Goal: Task Accomplishment & Management: Complete application form

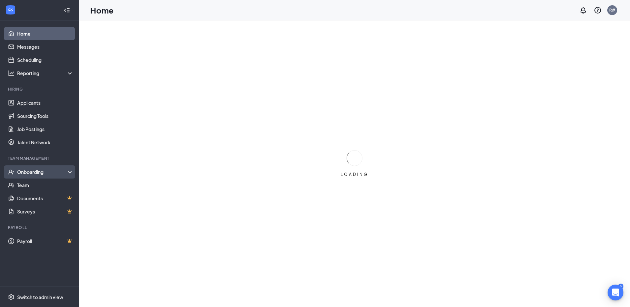
click at [38, 176] on div "Onboarding" at bounding box center [39, 171] width 79 height 13
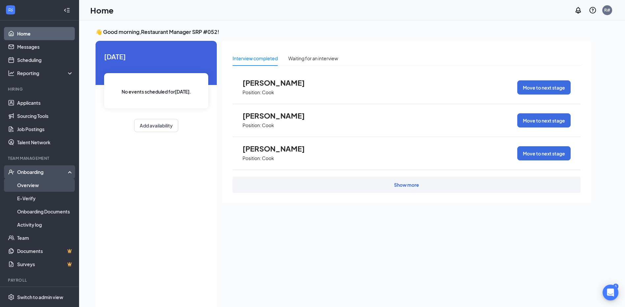
click at [41, 187] on link "Overview" at bounding box center [45, 185] width 56 height 13
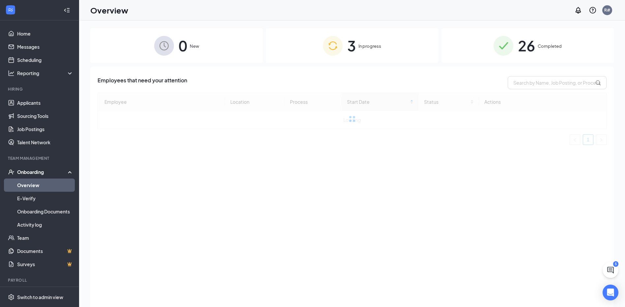
click at [357, 48] on div "3 In progress" at bounding box center [352, 45] width 172 height 35
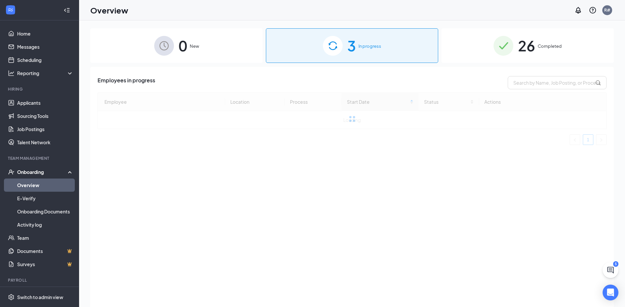
click at [357, 48] on div "3 In progress" at bounding box center [352, 45] width 172 height 35
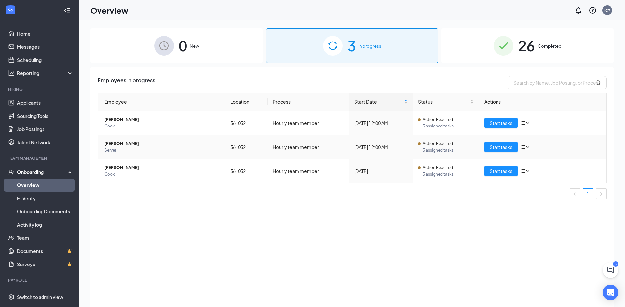
click at [384, 153] on td "[DATE] 12:00 AM" at bounding box center [381, 147] width 64 height 24
click at [484, 147] on td "Start tasks" at bounding box center [542, 147] width 127 height 24
click at [494, 148] on span "Start tasks" at bounding box center [501, 146] width 23 height 7
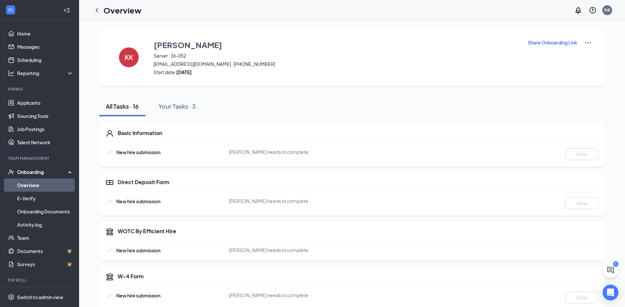
click at [22, 188] on link "Overview" at bounding box center [45, 185] width 56 height 13
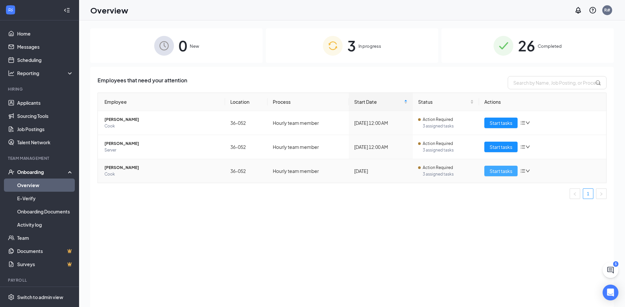
click at [503, 172] on span "Start tasks" at bounding box center [501, 170] width 23 height 7
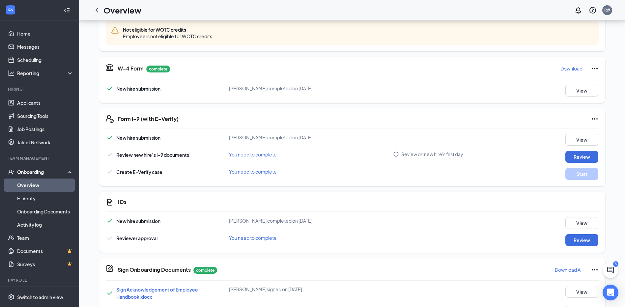
scroll to position [330, 0]
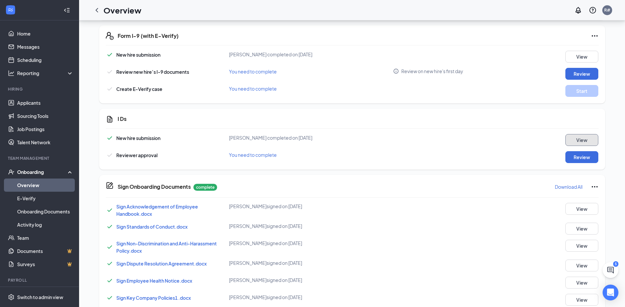
click at [574, 142] on button "View" at bounding box center [582, 140] width 33 height 12
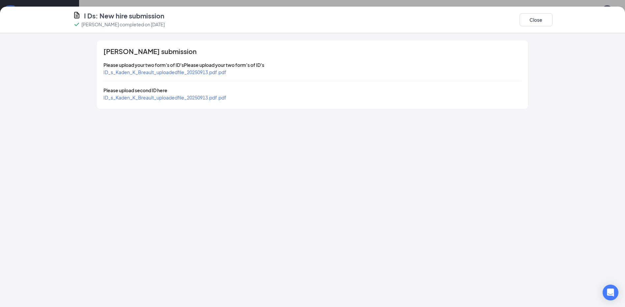
click at [222, 74] on span "ID_s_Kaden_K_Breault_uploadedfile_20250913.pdf.pdf" at bounding box center [165, 72] width 123 height 6
click at [196, 98] on span "ID_s_Kaden_K_Breault_uploadedfile_20250913.pdf.pdf" at bounding box center [165, 98] width 123 height 6
click at [546, 16] on button "Close" at bounding box center [536, 19] width 33 height 13
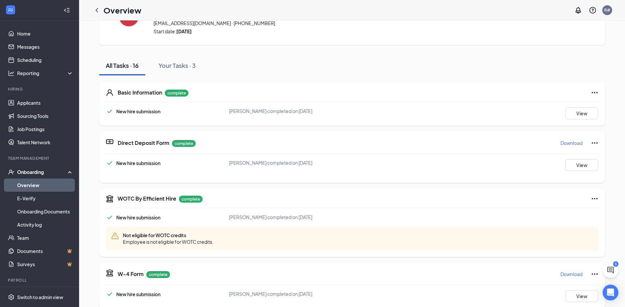
scroll to position [0, 0]
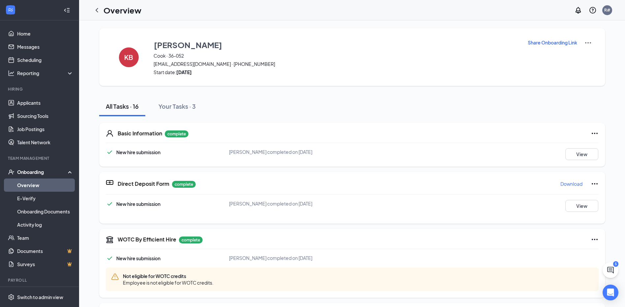
click at [599, 152] on div "Basic Information complete New hire submission [PERSON_NAME] completed on [DATE…" at bounding box center [352, 145] width 506 height 44
click at [594, 153] on button "View" at bounding box center [582, 154] width 33 height 12
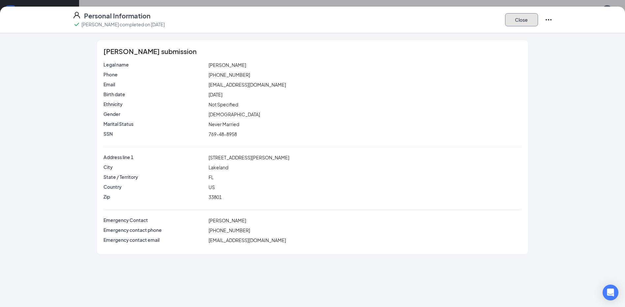
click at [523, 14] on button "Close" at bounding box center [521, 19] width 33 height 13
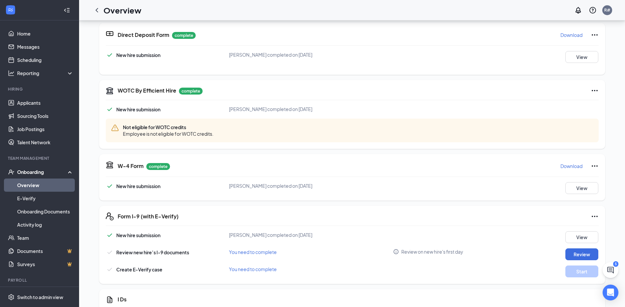
scroll to position [165, 0]
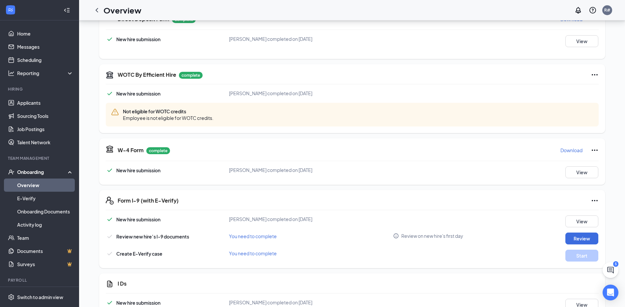
click at [574, 151] on p "Download" at bounding box center [572, 150] width 22 height 7
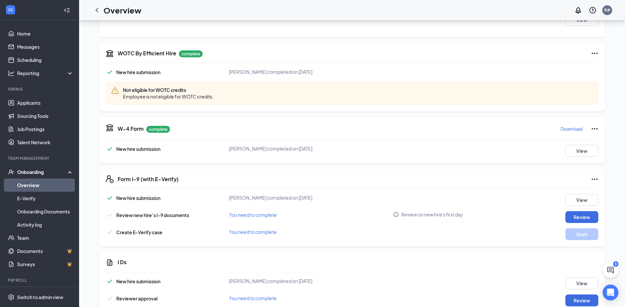
scroll to position [198, 0]
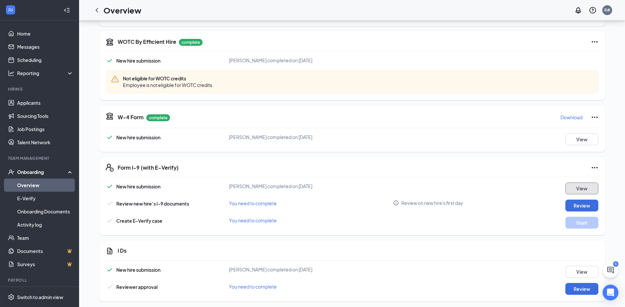
click at [591, 192] on button "View" at bounding box center [582, 189] width 33 height 12
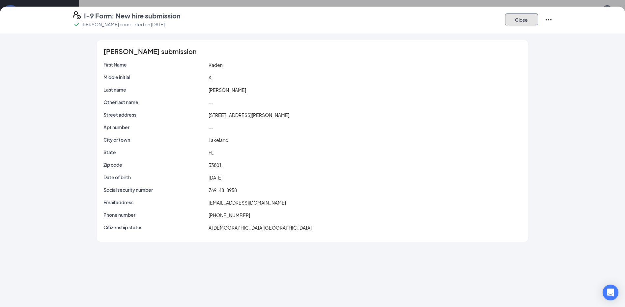
click at [519, 19] on button "Close" at bounding box center [521, 19] width 33 height 13
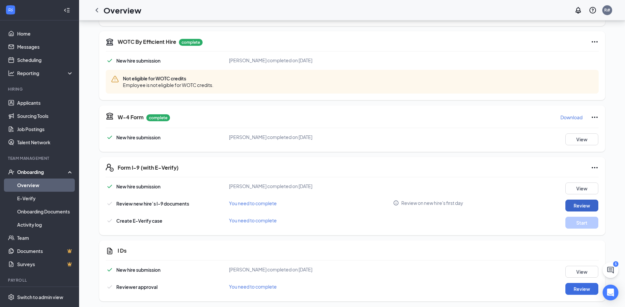
click at [590, 203] on button "Review" at bounding box center [582, 206] width 33 height 12
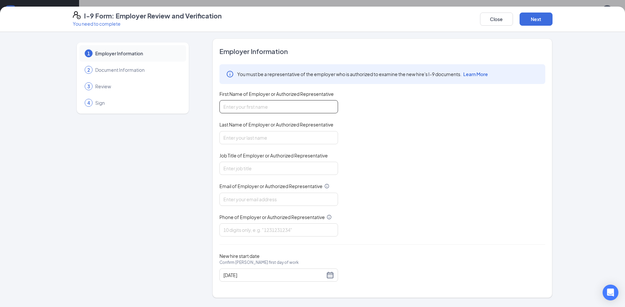
click at [294, 107] on input "First Name of Employer or Authorized Representative" at bounding box center [279, 106] width 119 height 13
type input "[PERSON_NAME]"
type input "[EMAIL_ADDRESS][DOMAIN_NAME]"
type input "8636467087"
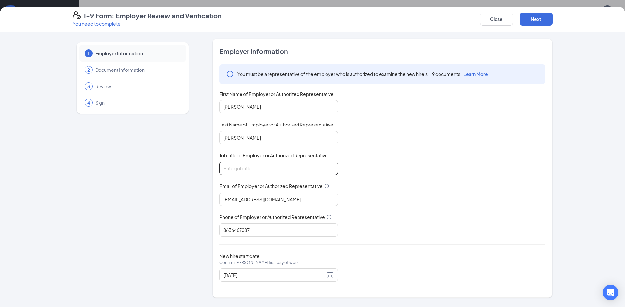
click at [270, 168] on input "Job Title of Employer or Authorized Representative" at bounding box center [279, 168] width 119 height 13
type input "General Manager"
click at [526, 20] on button "Next" at bounding box center [536, 19] width 33 height 13
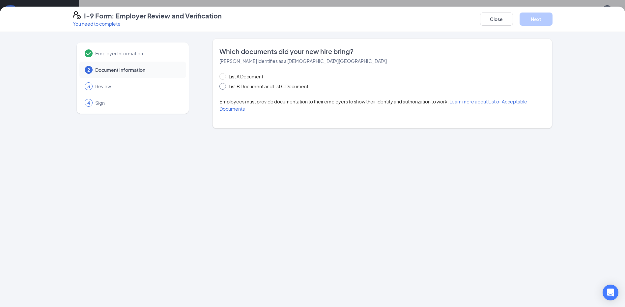
click at [236, 89] on span "List B Document and List C Document" at bounding box center [268, 86] width 85 height 7
click at [224, 88] on input "List B Document and List C Document" at bounding box center [222, 85] width 5 height 5
radio input "true"
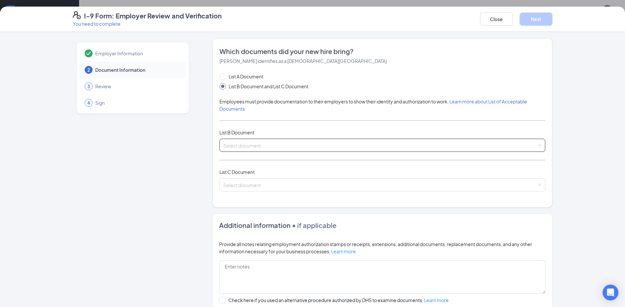
click at [249, 150] on span at bounding box center [381, 145] width 314 height 13
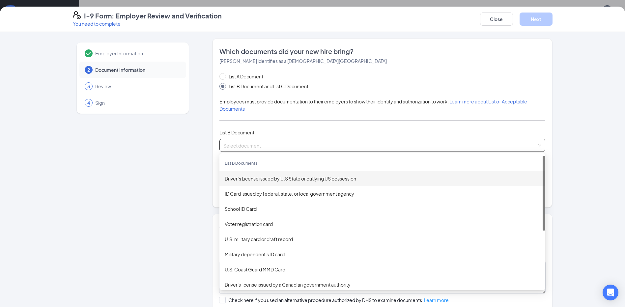
click at [244, 176] on div "Driver’s License issued by U.S State or outlying US possession" at bounding box center [383, 178] width 316 height 7
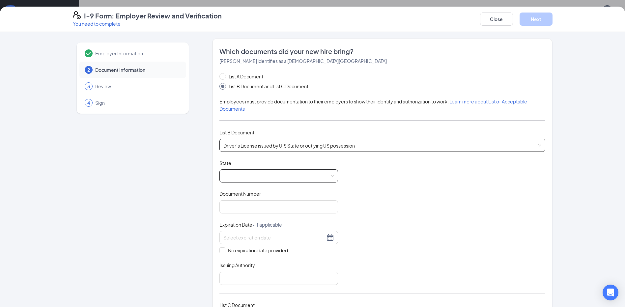
click at [245, 173] on span at bounding box center [279, 176] width 111 height 13
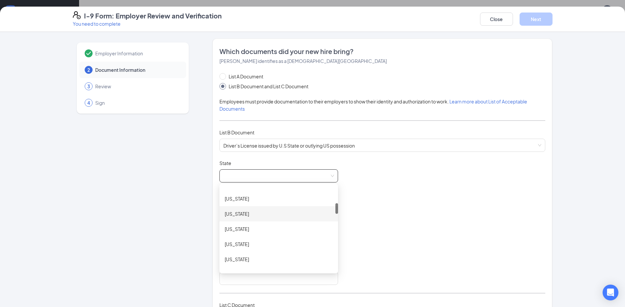
click at [265, 216] on div "[US_STATE]" at bounding box center [279, 213] width 108 height 7
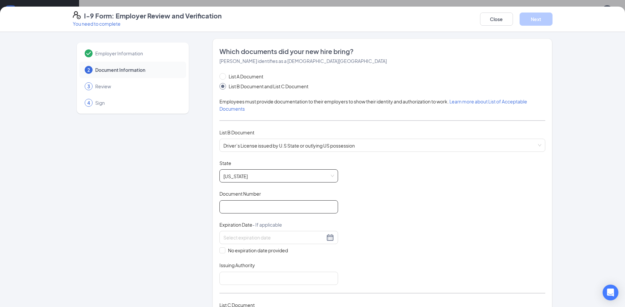
click at [270, 207] on input "Document Number" at bounding box center [279, 206] width 119 height 13
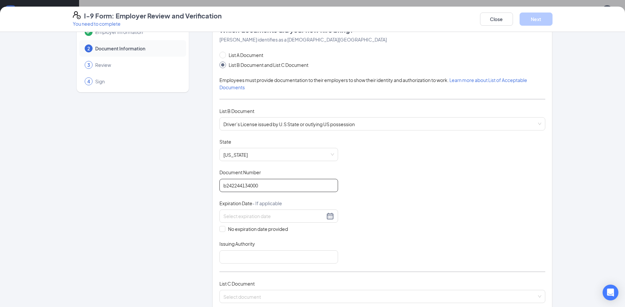
scroll to position [33, 0]
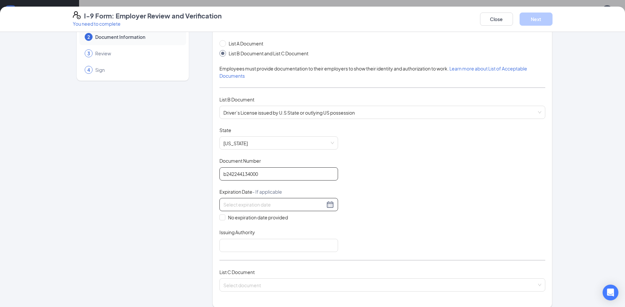
type input "b242244134000"
click at [324, 204] on div at bounding box center [279, 205] width 111 height 8
click at [301, 245] on div "6" at bounding box center [298, 244] width 8 height 8
type input "[DATE]"
click at [301, 245] on input "Issuing Authority" at bounding box center [279, 245] width 119 height 13
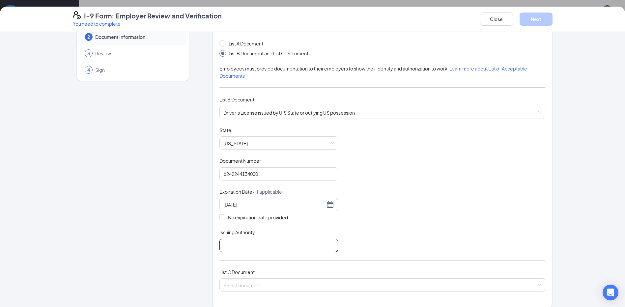
type input "[US_STATE]"
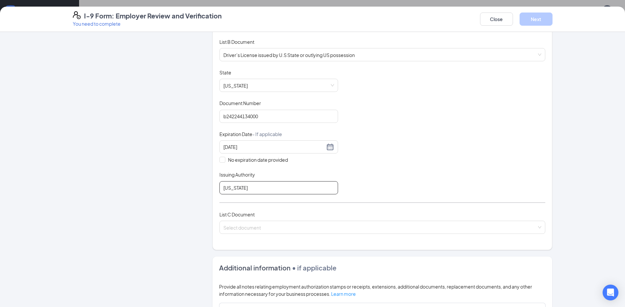
scroll to position [198, 0]
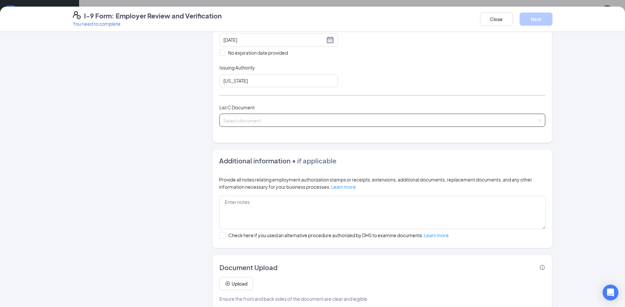
click at [250, 116] on input "search" at bounding box center [381, 119] width 314 height 10
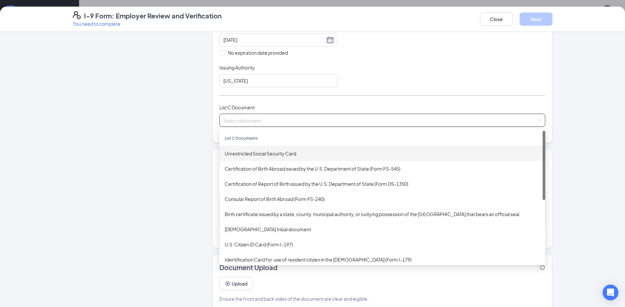
click at [253, 159] on div "Unrestricted Social Security Card" at bounding box center [383, 153] width 326 height 15
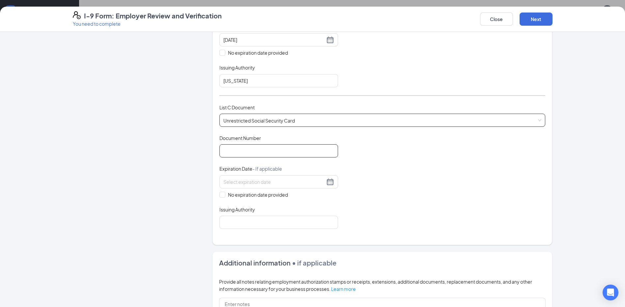
click at [262, 151] on input "Document Number" at bounding box center [279, 150] width 119 height 13
type input "769488958"
click at [226, 193] on span "No expiration date provided" at bounding box center [257, 194] width 65 height 7
click at [224, 193] on input "No expiration date provided" at bounding box center [222, 194] width 5 height 5
checkbox input "true"
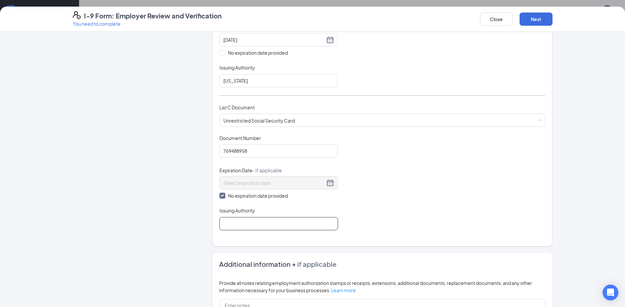
click at [231, 228] on input "Issuing Authority" at bounding box center [279, 223] width 119 height 13
type input "Social Security Office"
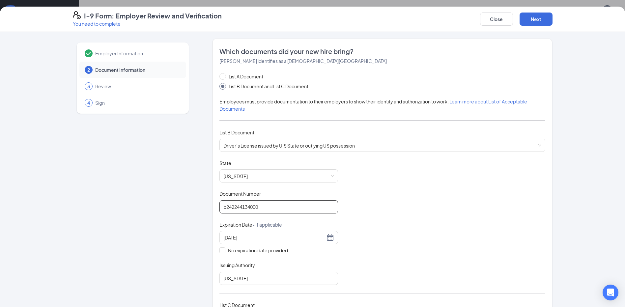
scroll to position [0, 0]
click at [533, 27] on div "I-9 Form: Employer Review and Verification You need to complete Close Next" at bounding box center [312, 19] width 625 height 25
click at [535, 24] on button "Next" at bounding box center [536, 19] width 33 height 13
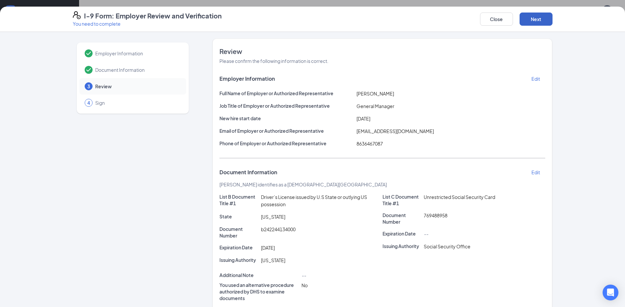
click at [548, 17] on button "Next" at bounding box center [536, 19] width 33 height 13
click at [548, 19] on button "Next" at bounding box center [536, 19] width 33 height 13
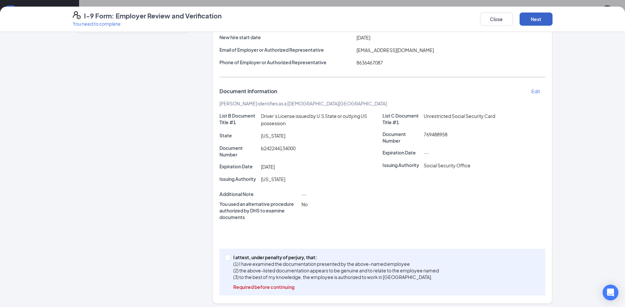
scroll to position [84, 0]
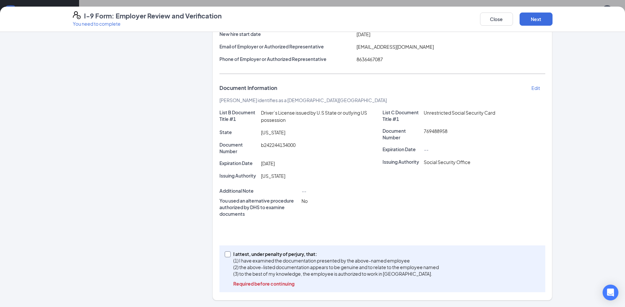
click at [233, 254] on p "I attest, under penalty of perjury, that:" at bounding box center [336, 254] width 206 height 7
drag, startPoint x: 232, startPoint y: 254, endPoint x: 227, endPoint y: 254, distance: 5.0
click at [227, 254] on span at bounding box center [228, 255] width 6 height 6
click at [227, 254] on input "I attest, under penalty of [PERSON_NAME], that: (1) I have examined the documen…" at bounding box center [227, 254] width 5 height 5
checkbox input "true"
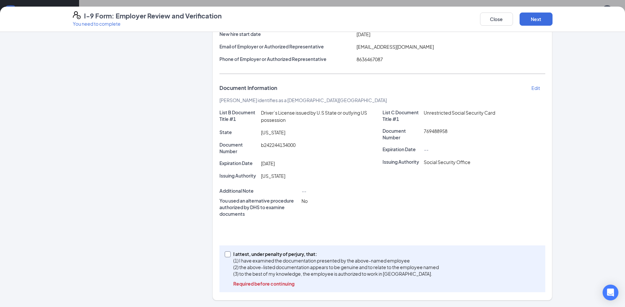
scroll to position [75, 0]
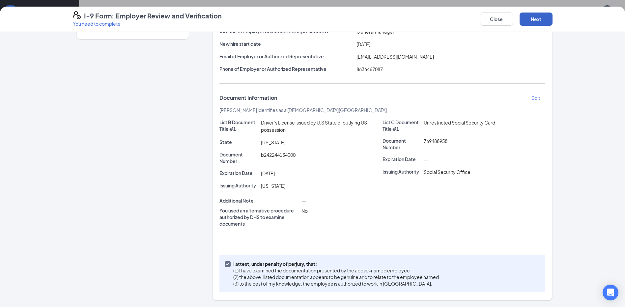
click at [543, 18] on button "Next" at bounding box center [536, 19] width 33 height 13
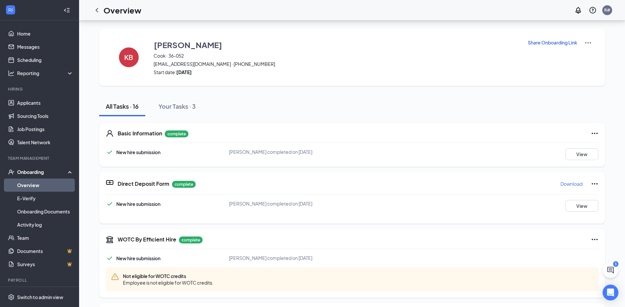
scroll to position [250, 0]
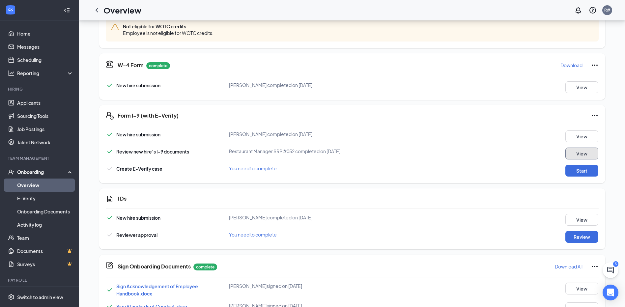
click at [581, 153] on button "View" at bounding box center [582, 154] width 33 height 12
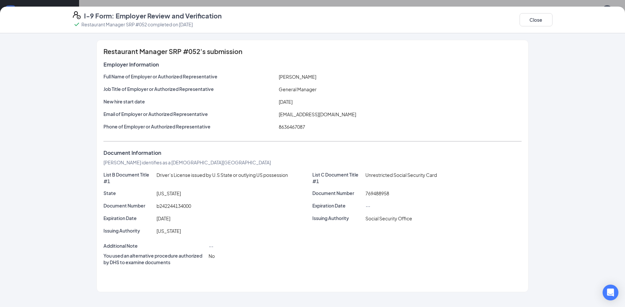
click at [304, 121] on div "Full Name of Employer or Authorized Representative [PERSON_NAME] Job Title of E…" at bounding box center [313, 103] width 418 height 60
click at [533, 22] on button "Close" at bounding box center [536, 19] width 33 height 13
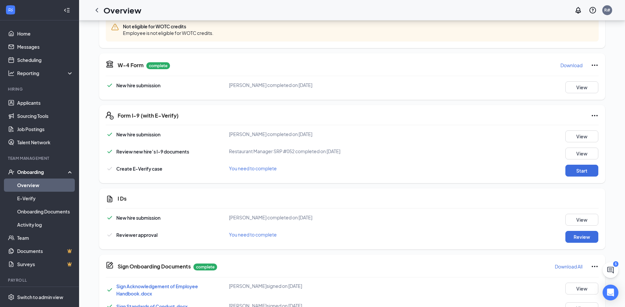
click at [594, 115] on icon "Ellipses" at bounding box center [595, 116] width 8 height 8
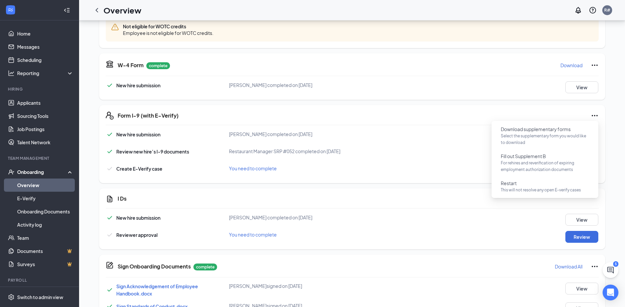
click at [281, 130] on div "Form I-9 (with E-Verify) New hire submission [PERSON_NAME] completed on [DATE] …" at bounding box center [352, 144] width 506 height 78
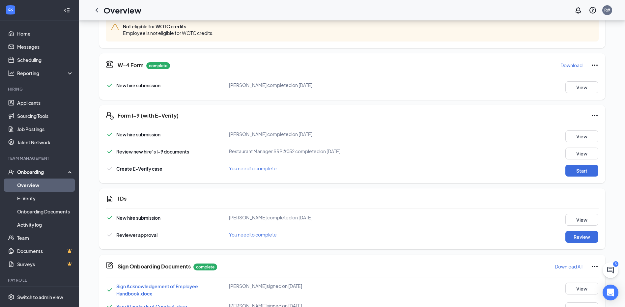
click at [282, 150] on span "Restaurant Manager SRP #052 completed on [DATE]" at bounding box center [284, 151] width 111 height 6
click at [592, 168] on button "Start" at bounding box center [582, 171] width 33 height 12
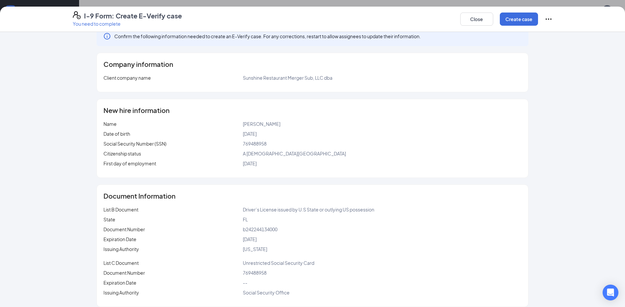
scroll to position [19, 0]
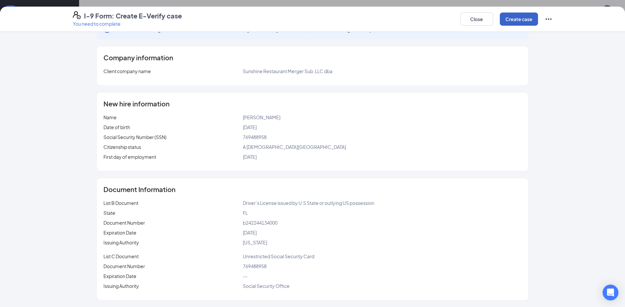
click at [519, 18] on button "Create case" at bounding box center [519, 19] width 38 height 13
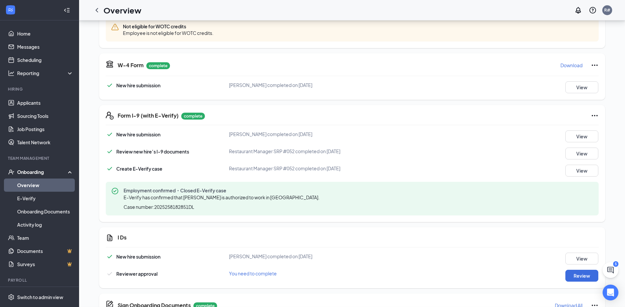
scroll to position [100, 0]
click at [589, 153] on button "View" at bounding box center [582, 154] width 33 height 12
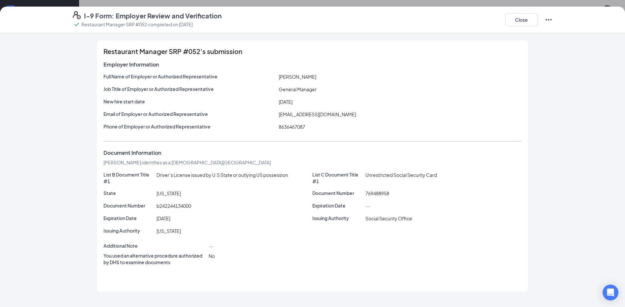
click at [517, 108] on div "Full Name of Employer or Authorized Representative [PERSON_NAME] Job Title of E…" at bounding box center [313, 103] width 418 height 60
click at [550, 19] on icon "Ellipses" at bounding box center [549, 20] width 8 height 8
click at [573, 114] on div "Restaurant Manager SRP #052's submission Employer Information Full Name of Empl…" at bounding box center [312, 170] width 625 height 274
click at [526, 22] on button "Close" at bounding box center [521, 19] width 33 height 13
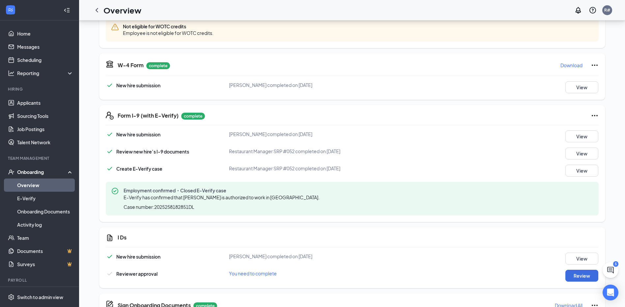
click at [593, 115] on icon "Ellipses" at bounding box center [595, 116] width 8 height 8
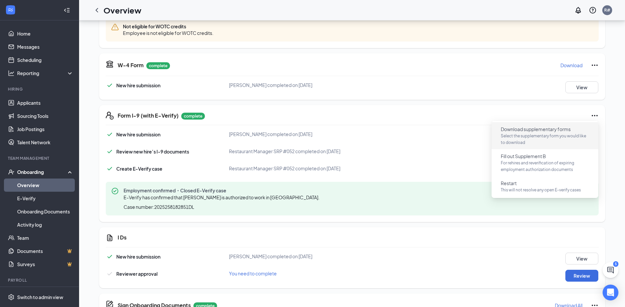
click at [529, 136] on p "Select the supplementary form you would like to download" at bounding box center [545, 139] width 88 height 13
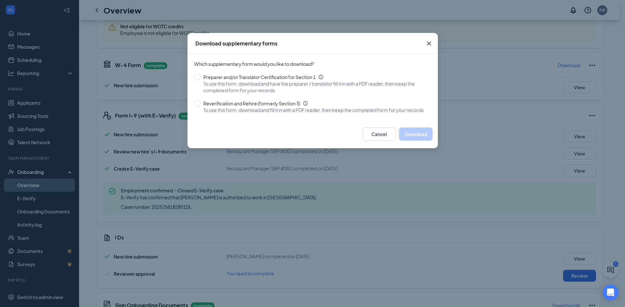
click at [430, 43] on icon "Cross" at bounding box center [429, 44] width 8 height 8
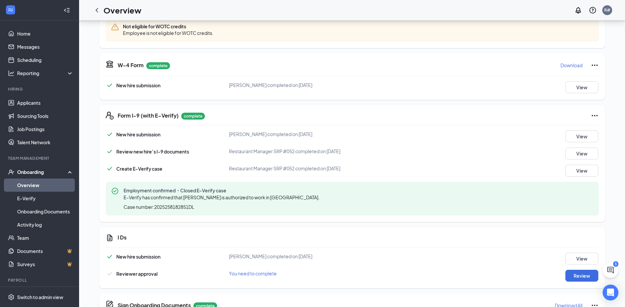
click at [529, 154] on div "Review new hire’s I-9 documents Restaurant Manager SRP #052 completed on [DATE]…" at bounding box center [352, 154] width 493 height 12
click at [176, 115] on h5 "Form I-9 (with E-Verify)" at bounding box center [148, 115] width 61 height 7
click at [575, 152] on button "View" at bounding box center [582, 154] width 33 height 12
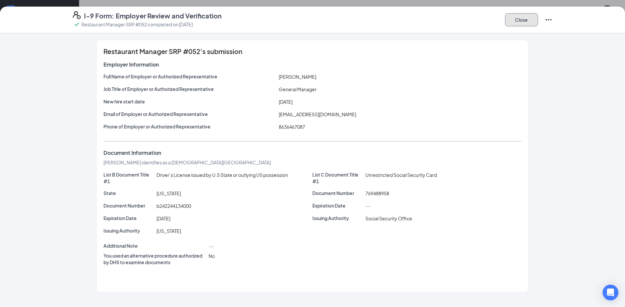
click at [524, 20] on button "Close" at bounding box center [521, 19] width 33 height 13
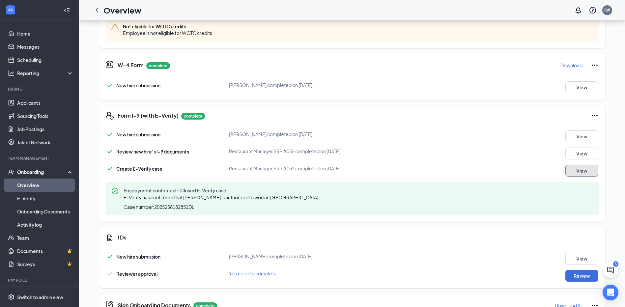
click at [576, 168] on button "View" at bounding box center [582, 171] width 33 height 12
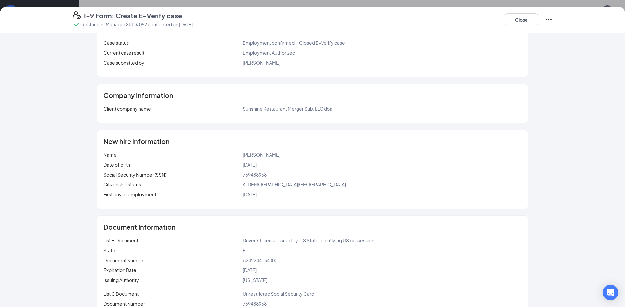
scroll to position [0, 0]
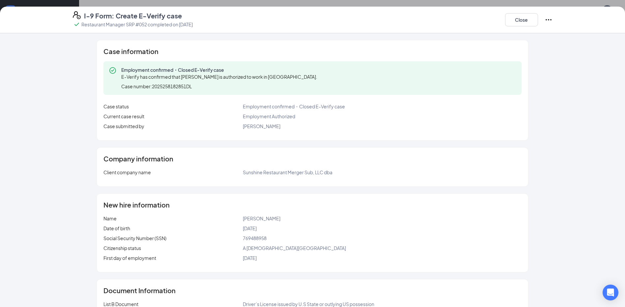
click at [551, 21] on icon "Ellipses" at bounding box center [549, 20] width 8 height 8
click at [560, 145] on div "Case information Employment confirmed・Closed E-Verify case E-Verify has confirm…" at bounding box center [313, 221] width 506 height 362
click at [514, 25] on button "Close" at bounding box center [521, 19] width 33 height 13
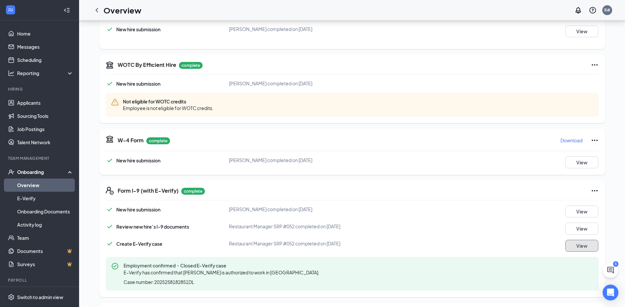
scroll to position [250, 0]
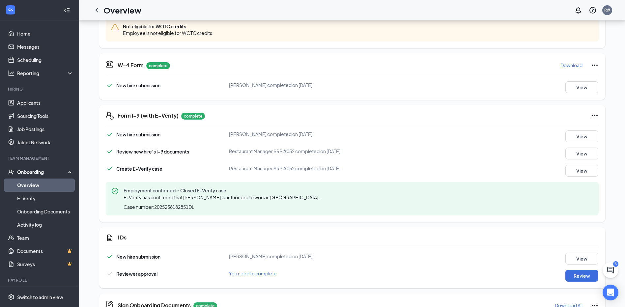
click at [292, 121] on div "Form I-9 (with E-Verify) complete New hire submission [PERSON_NAME] completed o…" at bounding box center [352, 163] width 506 height 117
click at [591, 114] on icon "Ellipses" at bounding box center [595, 116] width 8 height 8
click at [388, 145] on div "New hire submission [PERSON_NAME] completed on [DATE] View Review new hire’s I-…" at bounding box center [352, 173] width 493 height 85
click at [578, 152] on button "View" at bounding box center [582, 154] width 33 height 12
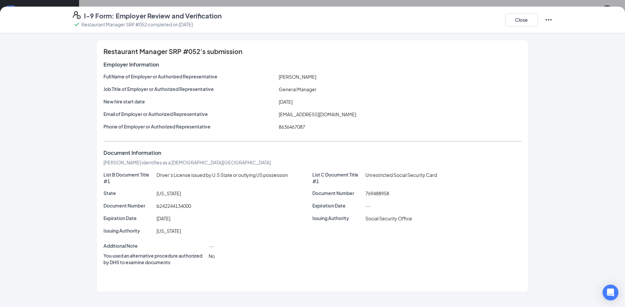
scroll to position [184, 0]
click at [550, 18] on icon "Ellipses" at bounding box center [549, 20] width 8 height 8
click at [528, 15] on button "Close" at bounding box center [521, 19] width 33 height 13
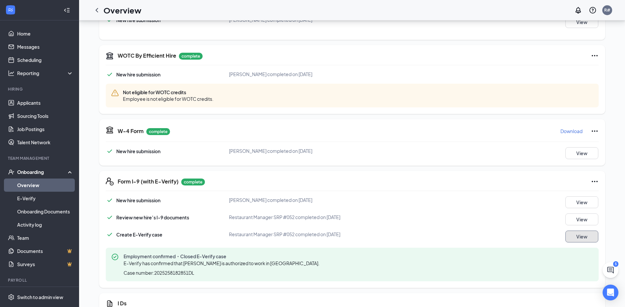
click at [576, 234] on button "View" at bounding box center [582, 237] width 33 height 12
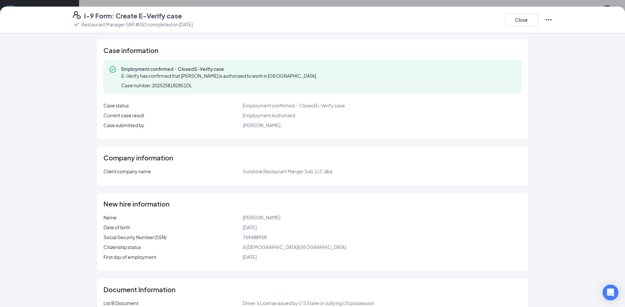
scroll to position [0, 0]
click at [549, 19] on icon "Ellipses" at bounding box center [549, 20] width 8 height 8
click at [566, 128] on div "Case information Employment confirmed・Closed E-Verify case E-Verify has confirm…" at bounding box center [312, 170] width 625 height 274
click at [389, 108] on div "Employment confirmed・Closed E-Verify case" at bounding box center [382, 106] width 279 height 7
drag, startPoint x: 389, startPoint y: 108, endPoint x: 345, endPoint y: 86, distance: 49.5
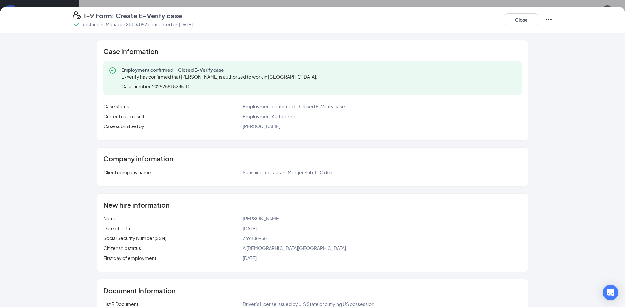
click at [345, 86] on div "Employment confirmed・Closed E-Verify case E-Verify has confirmed that [PERSON_N…" at bounding box center [313, 78] width 418 height 34
click at [345, 85] on div "Employment confirmed・Closed E-Verify case E-Verify has confirmed that [PERSON_N…" at bounding box center [313, 78] width 418 height 34
click at [519, 19] on button "Close" at bounding box center [521, 19] width 33 height 13
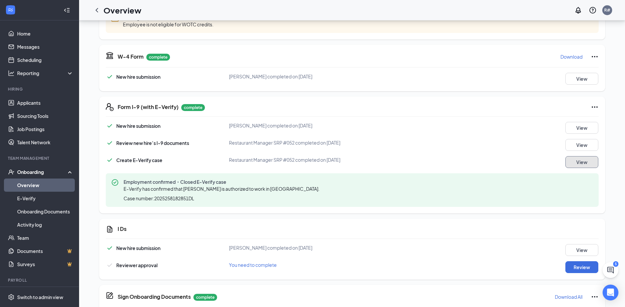
scroll to position [349, 0]
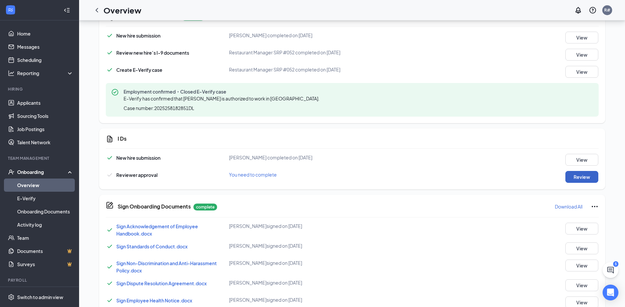
click at [591, 176] on button "Review" at bounding box center [582, 177] width 33 height 12
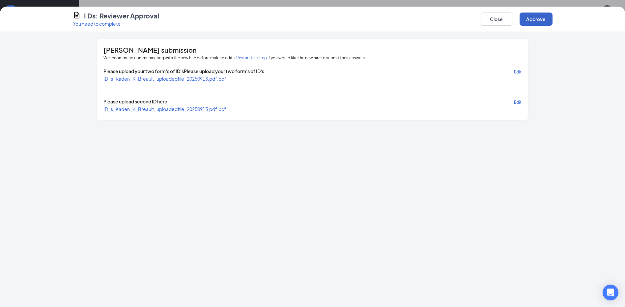
click at [530, 20] on button "Approve" at bounding box center [536, 19] width 33 height 13
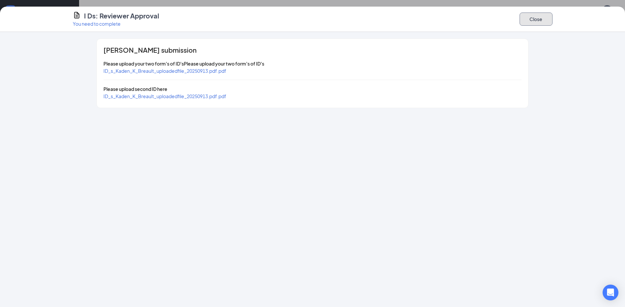
click at [541, 14] on button "Close" at bounding box center [536, 19] width 33 height 13
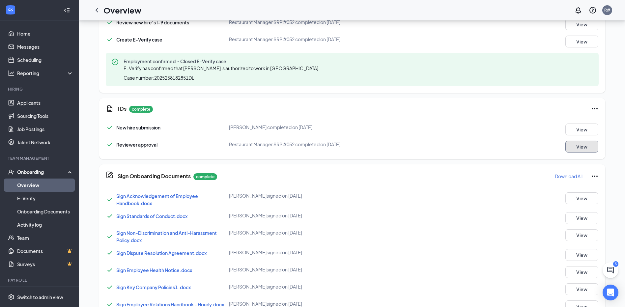
scroll to position [384, 0]
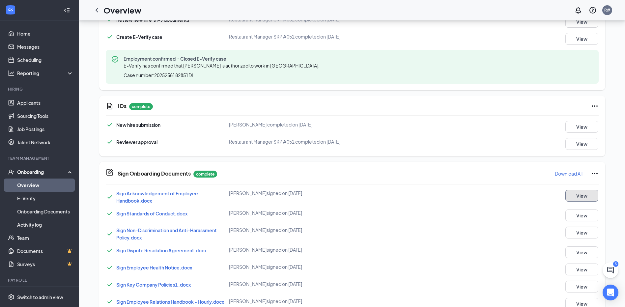
click at [585, 195] on button "View" at bounding box center [582, 196] width 33 height 12
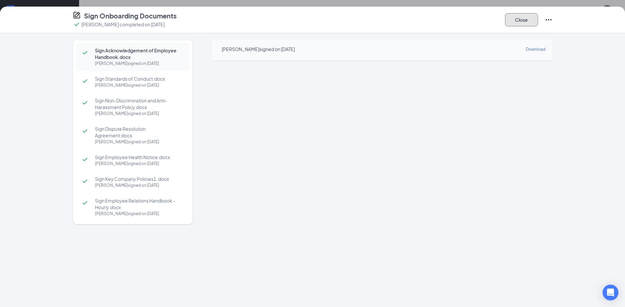
click at [526, 17] on button "Close" at bounding box center [521, 19] width 33 height 13
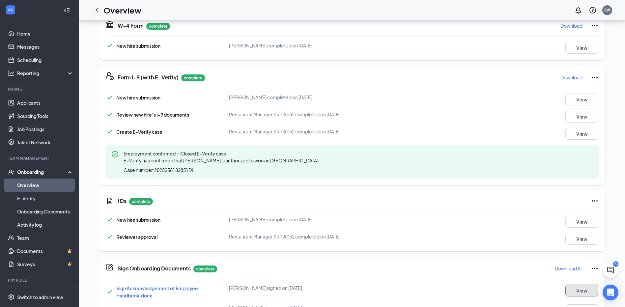
scroll to position [285, 0]
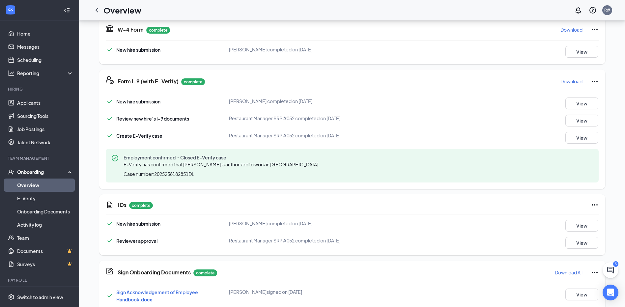
click at [573, 83] on p "Download" at bounding box center [572, 81] width 22 height 7
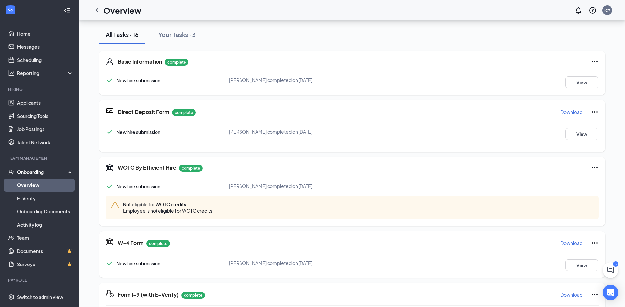
scroll to position [0, 0]
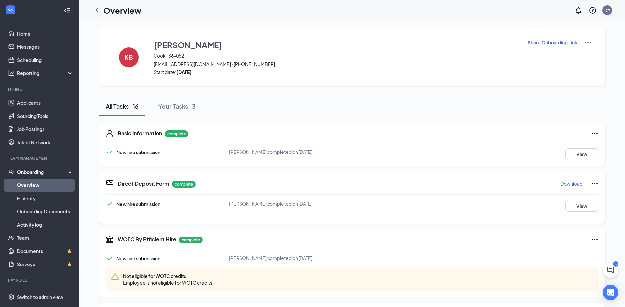
click at [47, 184] on link "Overview" at bounding box center [45, 185] width 56 height 13
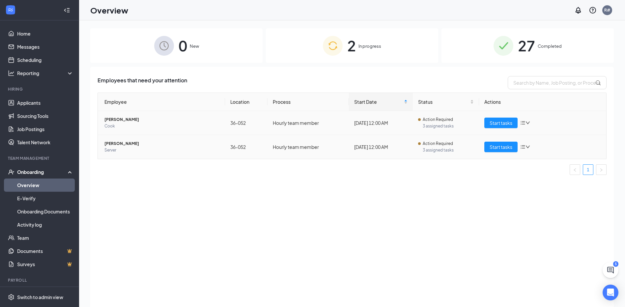
click at [524, 120] on div "Start tasks" at bounding box center [543, 123] width 117 height 11
click at [121, 120] on span "[PERSON_NAME]" at bounding box center [162, 119] width 115 height 7
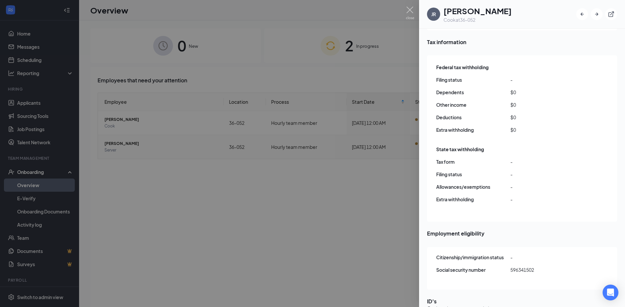
scroll to position [30, 0]
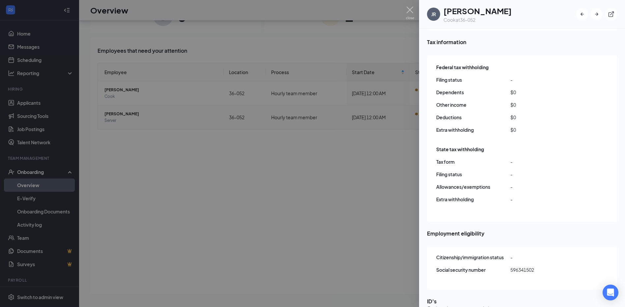
click at [304, 214] on div at bounding box center [312, 153] width 625 height 307
